Goal: Use online tool/utility: Utilize a website feature to perform a specific function

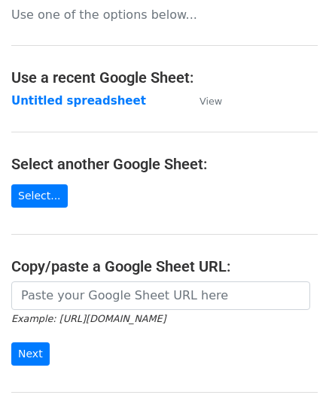
scroll to position [75, 0]
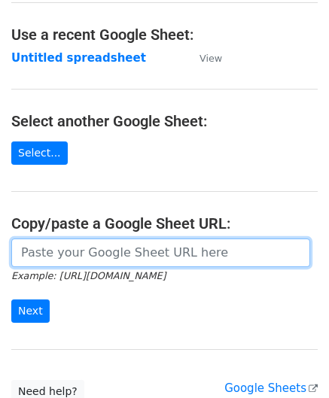
click at [66, 244] on input "url" at bounding box center [160, 252] width 299 height 29
paste input "[URL][DOMAIN_NAME]"
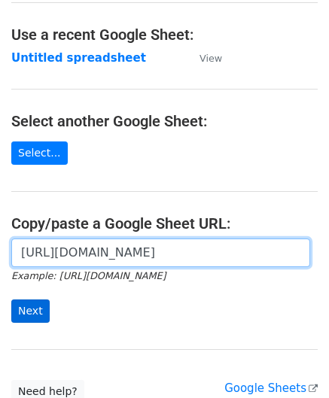
type input "[URL][DOMAIN_NAME]"
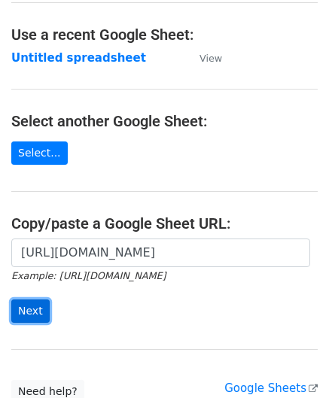
click at [33, 308] on input "Next" at bounding box center [30, 310] width 38 height 23
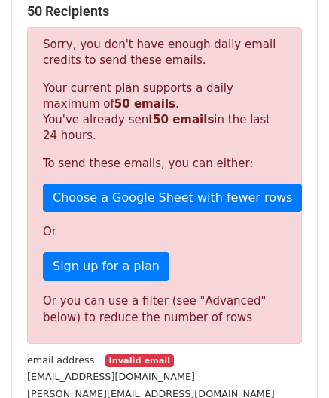
scroll to position [508, 0]
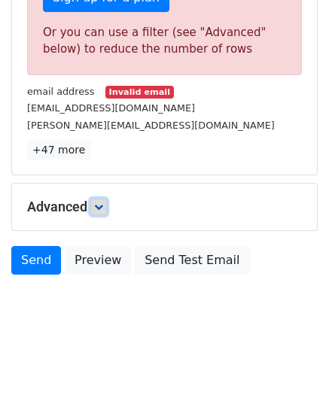
click at [99, 202] on icon at bounding box center [98, 206] width 9 height 9
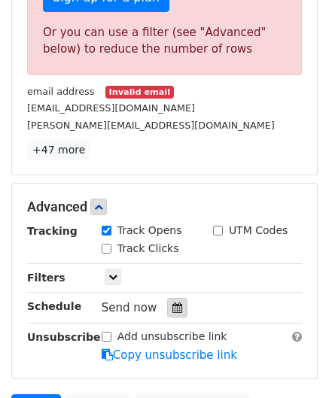
click at [172, 304] on icon at bounding box center [177, 307] width 10 height 11
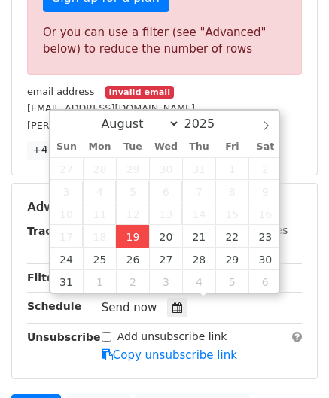
type input "2025-08-19 12:00"
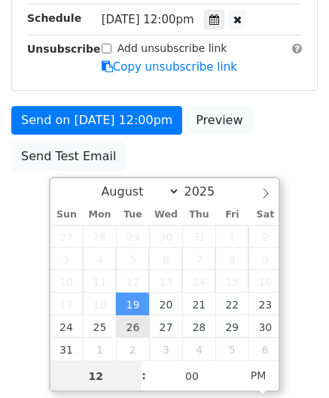
scroll to position [409, 0]
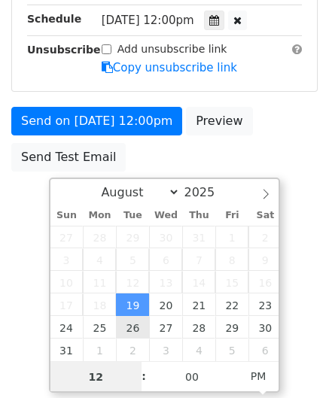
type input "4"
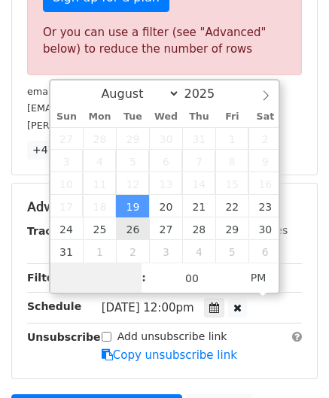
type input "3"
drag, startPoint x: 108, startPoint y: 282, endPoint x: 50, endPoint y: 280, distance: 57.9
click at [50, 280] on input "3" at bounding box center [96, 278] width 92 height 30
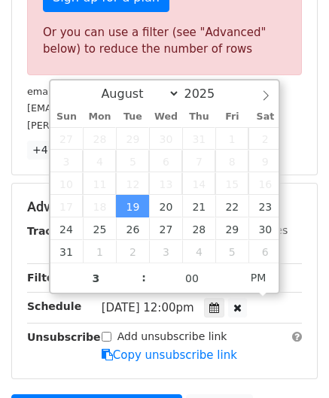
type input "2025-08-19 15:00"
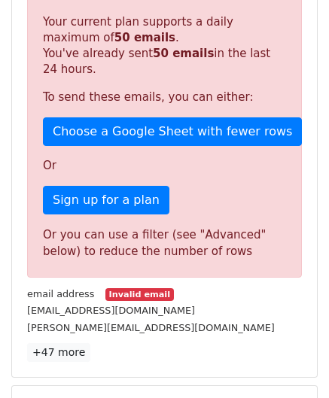
scroll to position [654, 0]
